Goal: Task Accomplishment & Management: Manage account settings

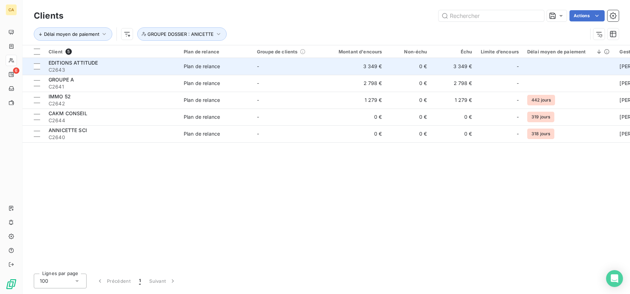
click at [78, 63] on span "EDITIONS ATTITUDE" at bounding box center [74, 63] width 50 height 6
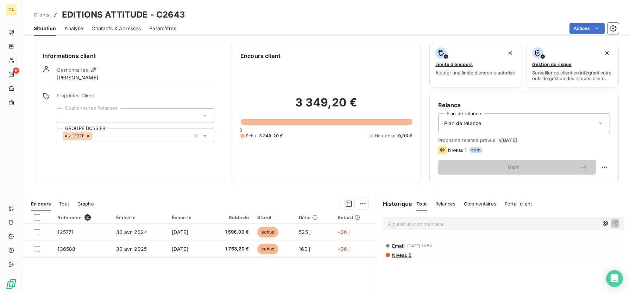
click at [416, 227] on p "Ajouter un commentaire ﻿" at bounding box center [493, 224] width 210 height 9
click at [400, 226] on span "Envoi courrier mise en demeure de payer" at bounding box center [436, 224] width 96 height 6
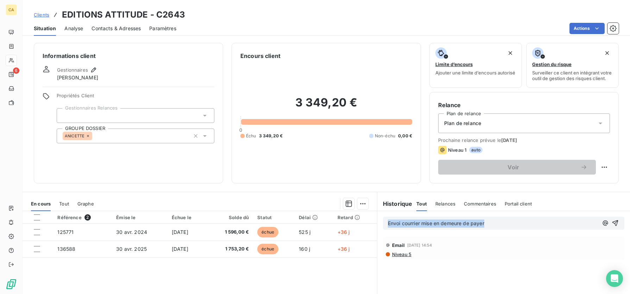
copy span "Envoi courrier mise en demeure de payer"
click at [501, 224] on p "Envoi courrier mise en demeure de payer" at bounding box center [493, 224] width 210 height 8
click at [418, 227] on span "Envoi courrier mise en demeure de payer" at bounding box center [436, 224] width 96 height 6
click at [449, 226] on span "Envoi courrier AR mise en demeure de payer" at bounding box center [440, 224] width 104 height 6
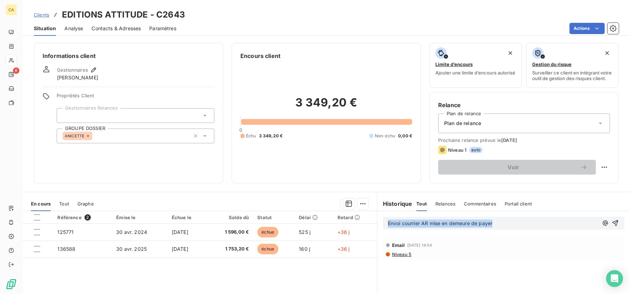
click at [449, 226] on span "Envoi courrier AR mise en demeure de payer" at bounding box center [440, 224] width 104 height 6
copy span "Envoi courrier AR mise en demeure de payer"
click at [521, 228] on p "Envoi courrier AR mise en demeure de payer" at bounding box center [493, 224] width 210 height 8
click at [613, 225] on icon "button" at bounding box center [615, 224] width 6 height 6
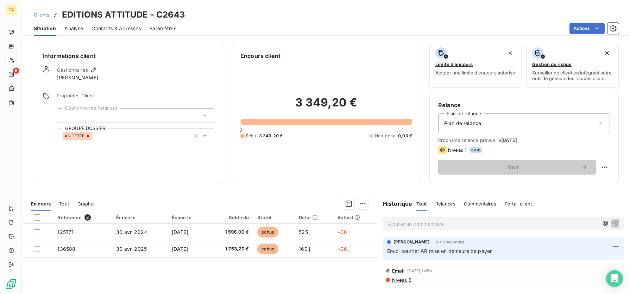
click at [45, 13] on span "Clients" at bounding box center [41, 15] width 15 height 6
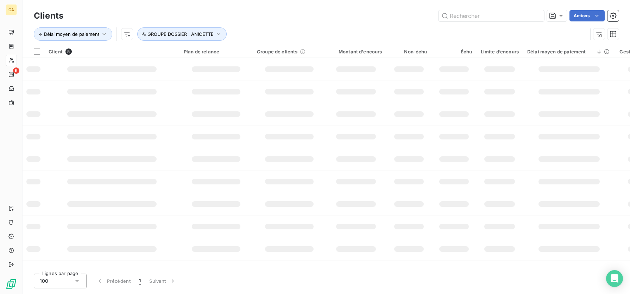
click at [262, 23] on div "Clients Actions" at bounding box center [326, 15] width 585 height 15
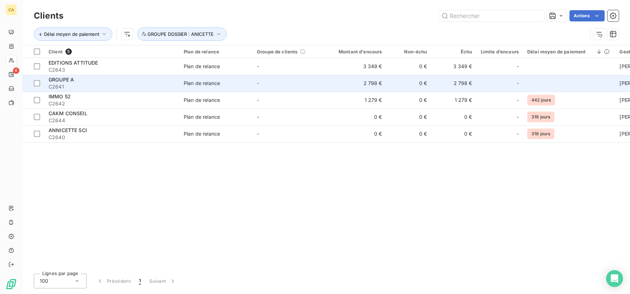
click at [68, 78] on span "GROUPE A" at bounding box center [61, 80] width 25 height 6
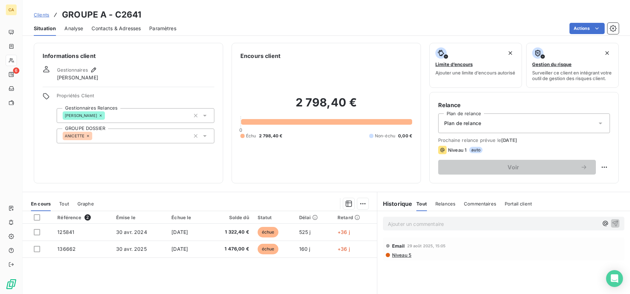
click at [411, 227] on p "Ajouter un commentaire ﻿" at bounding box center [493, 224] width 210 height 9
click at [611, 226] on icon "button" at bounding box center [614, 223] width 7 height 7
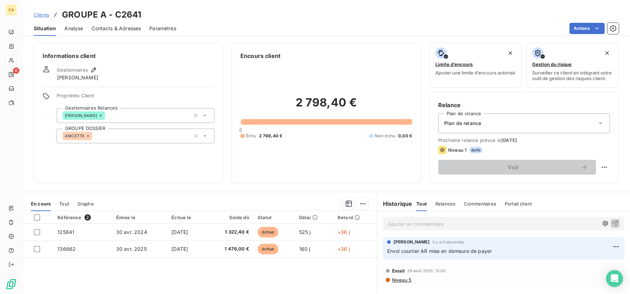
click at [42, 12] on span "Clients" at bounding box center [41, 15] width 15 height 6
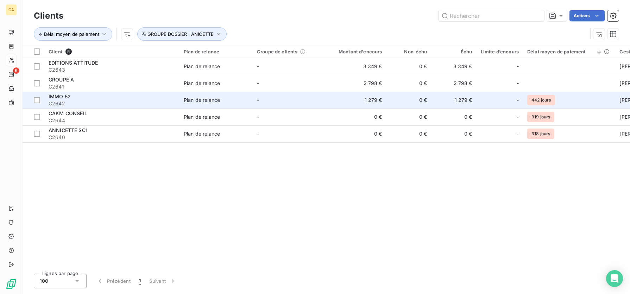
click at [63, 93] on td "IMMO 52 C2642" at bounding box center [111, 100] width 135 height 17
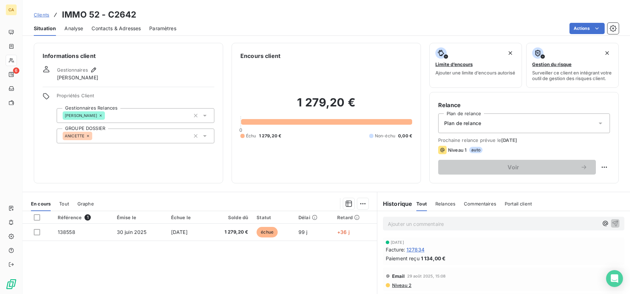
click at [432, 224] on p "Ajouter un commentaire ﻿" at bounding box center [493, 224] width 210 height 9
click at [611, 227] on icon "button" at bounding box center [614, 223] width 7 height 7
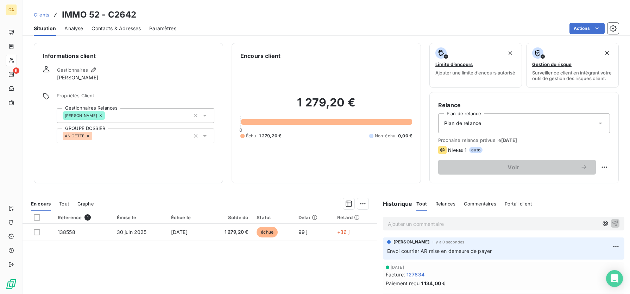
click at [37, 14] on span "Clients" at bounding box center [41, 15] width 15 height 6
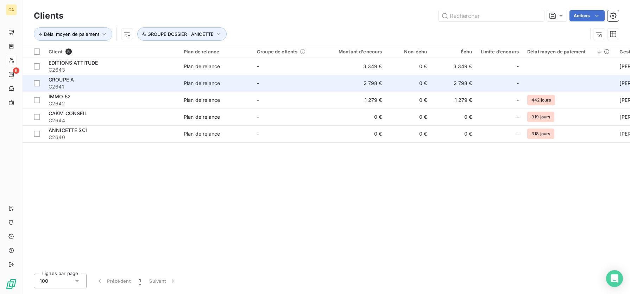
click at [55, 82] on span "GROUPE A" at bounding box center [61, 80] width 25 height 6
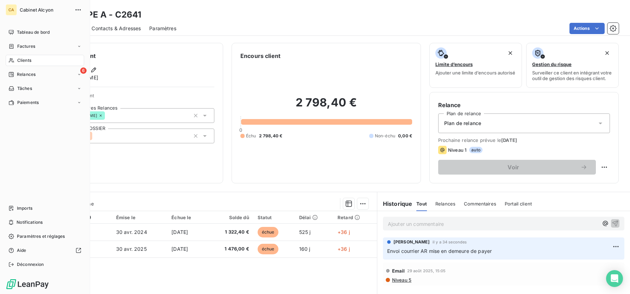
click at [19, 63] on span "Clients" at bounding box center [24, 60] width 14 height 6
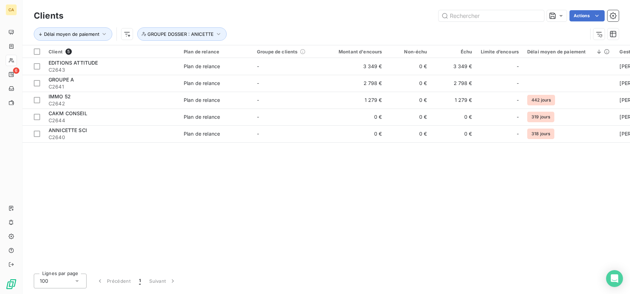
click at [199, 185] on div "Client 5 Plan de relance Groupe de clients Montant d'encours Non-échu Échu Limi…" at bounding box center [326, 156] width 607 height 223
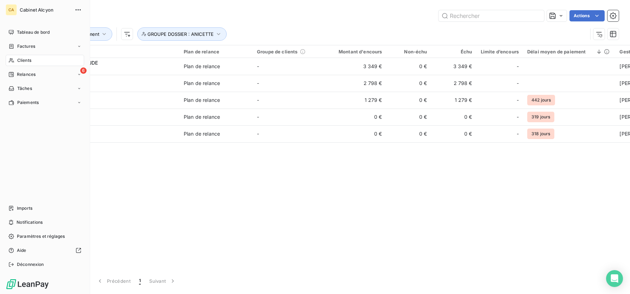
click at [22, 59] on span "Clients" at bounding box center [24, 60] width 14 height 6
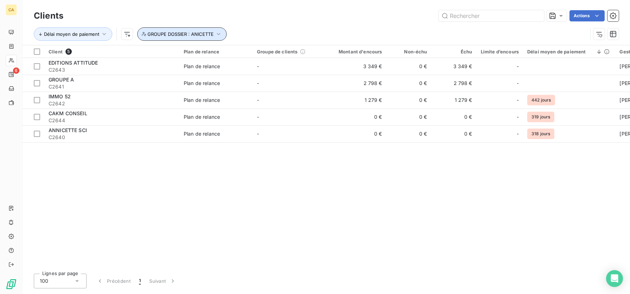
click at [218, 33] on icon "button" at bounding box center [218, 34] width 7 height 7
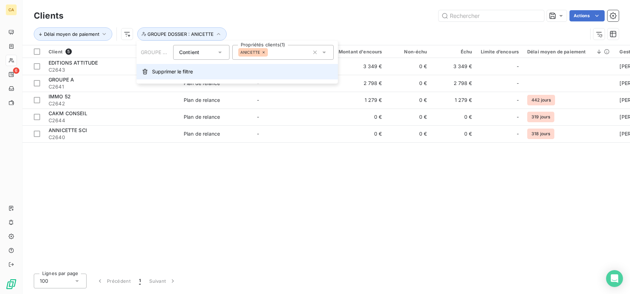
click at [154, 73] on span "Supprimer le filtre" at bounding box center [172, 71] width 41 height 7
